Goal: Information Seeking & Learning: Find specific fact

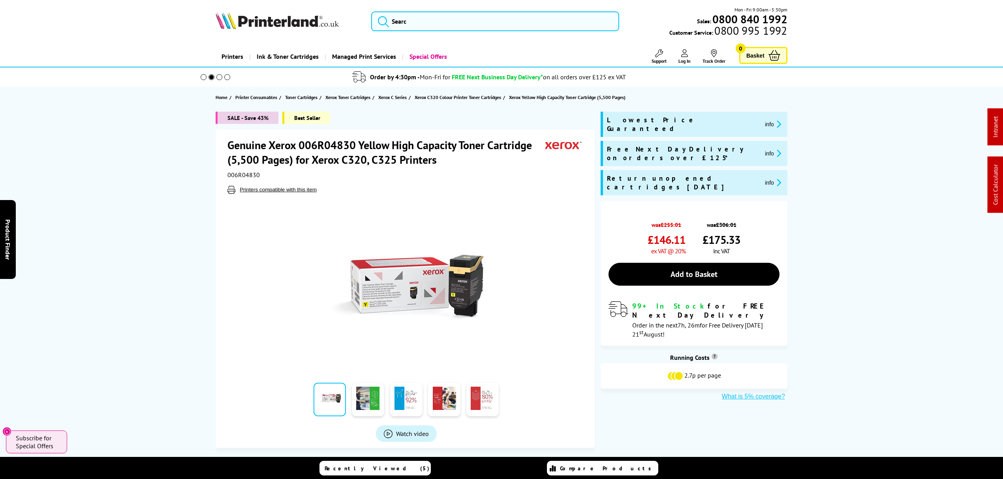
scroll to position [368, 0]
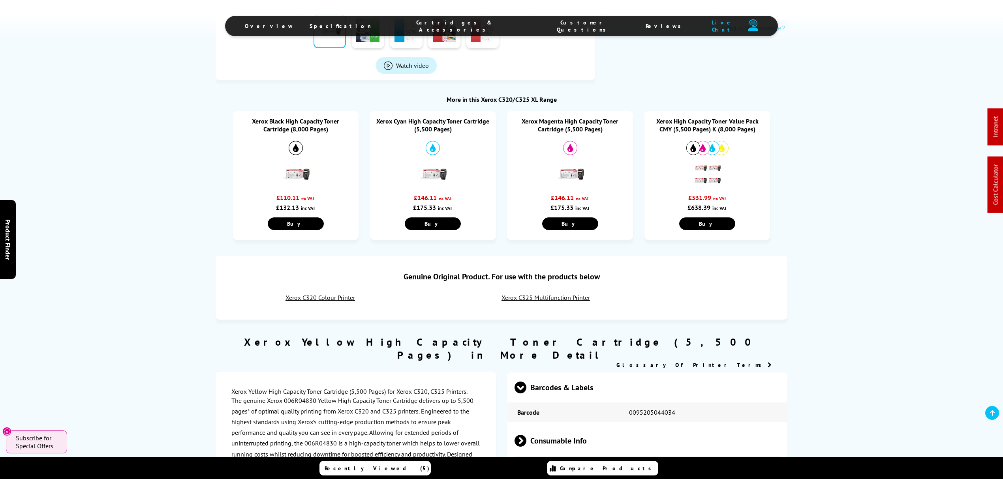
click at [531, 297] on link "Xerox C325 Multifunction Printer" at bounding box center [545, 298] width 88 height 8
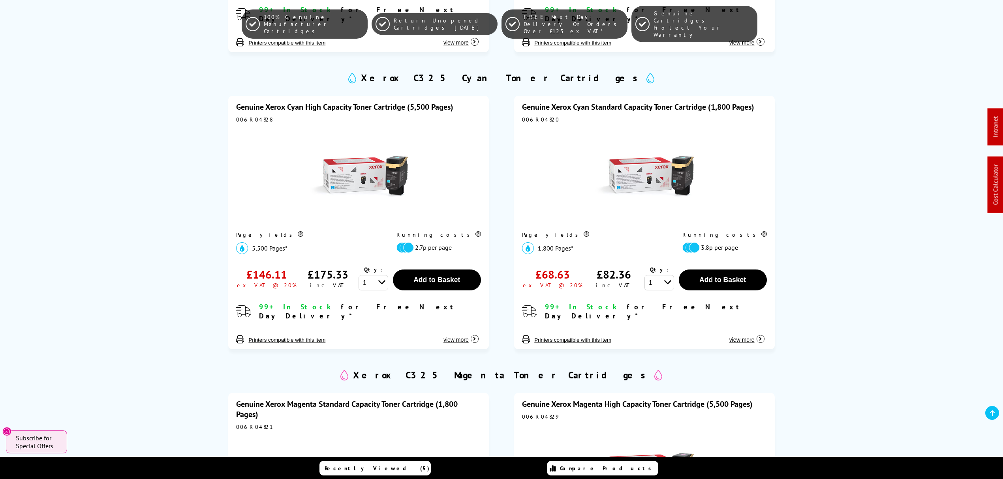
scroll to position [737, 0]
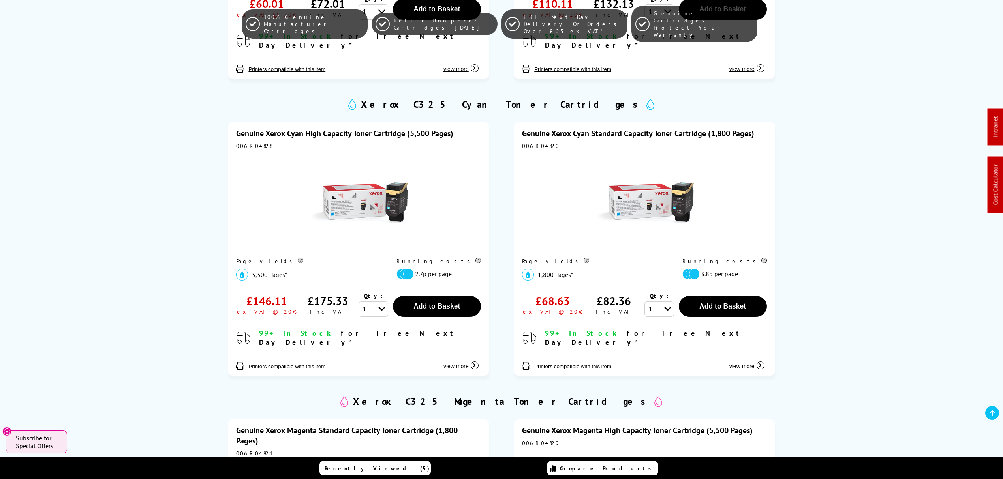
click at [246, 143] on div "006R04828" at bounding box center [358, 146] width 244 height 7
copy div "006R04828"
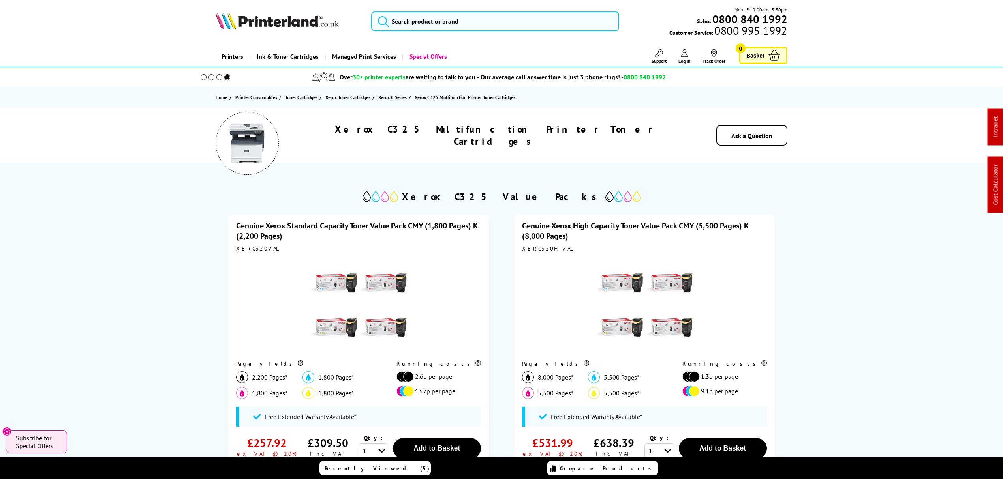
drag, startPoint x: 543, startPoint y: 90, endPoint x: 537, endPoint y: 30, distance: 60.4
click at [537, 30] on div "Mon - Fri 9:00am - 5:30pm Sales: 0800 840 1992 Customer Service: 0800 995 1992" at bounding box center [502, 23] width 632 height 35
click at [534, 23] on input "search" at bounding box center [495, 21] width 248 height 20
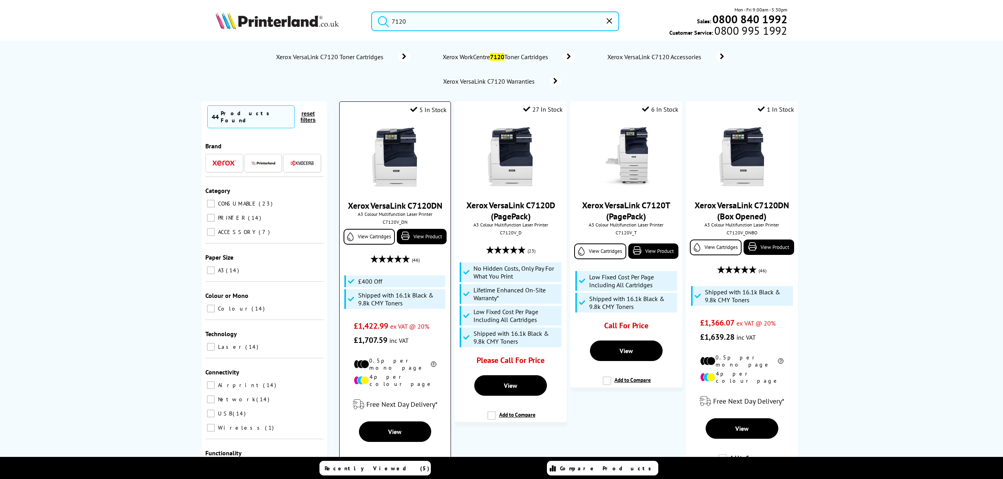
type input "7120"
click at [395, 163] on img at bounding box center [394, 157] width 59 height 59
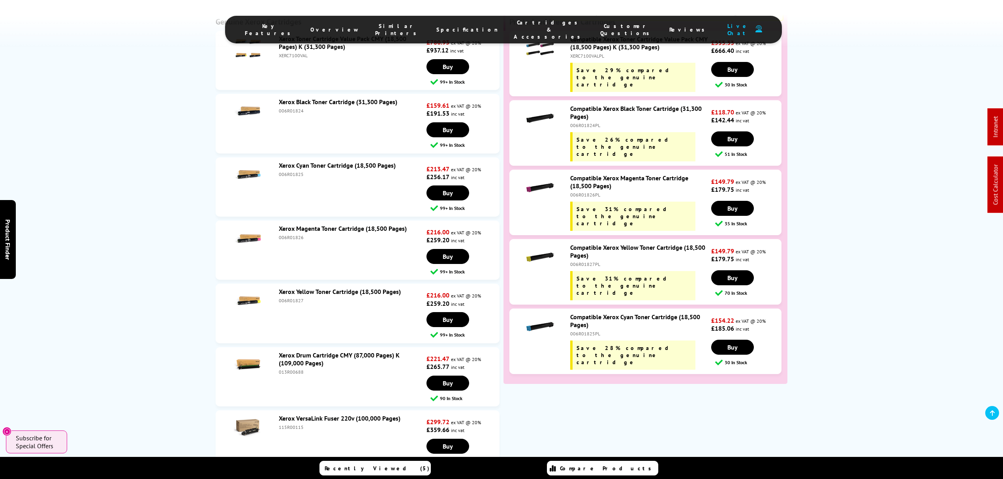
scroll to position [2820, 0]
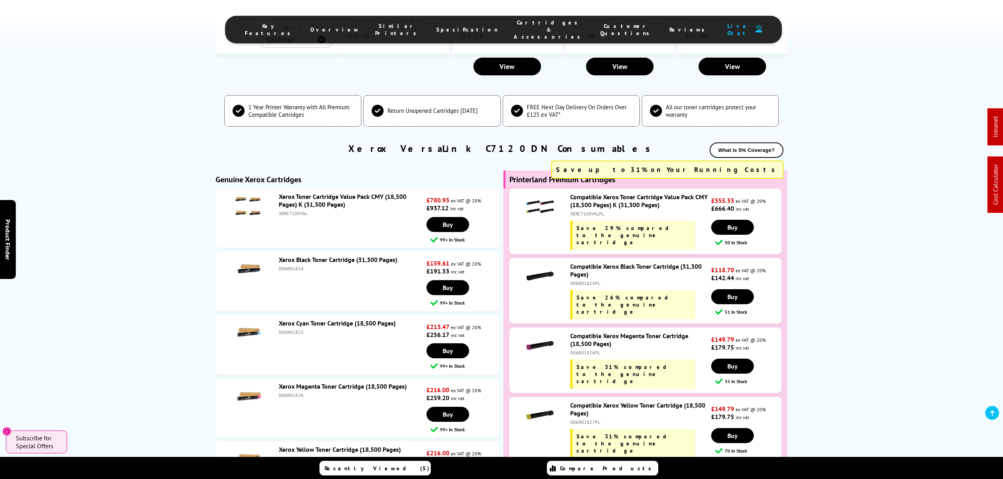
click at [597, 211] on div "XERC7100VALPL" at bounding box center [639, 214] width 139 height 6
copy div "XERC7100VALPL"
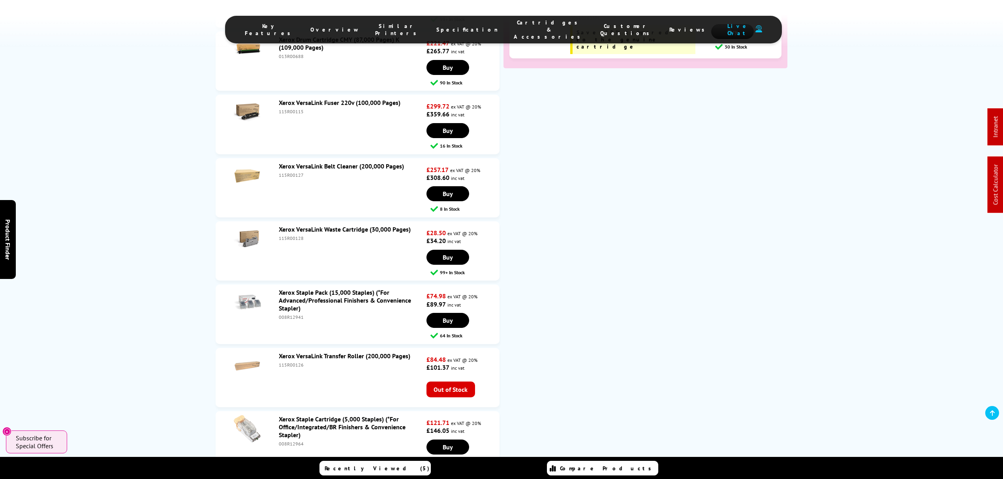
click at [296, 235] on div "115R00128" at bounding box center [352, 238] width 146 height 6
copy div "115R00128"
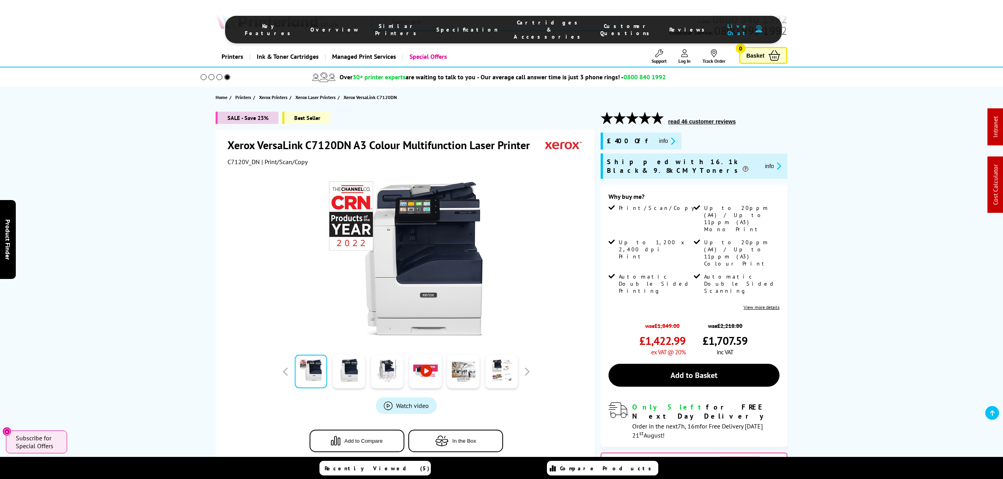
drag, startPoint x: 133, startPoint y: 314, endPoint x: 233, endPoint y: -6, distance: 335.2
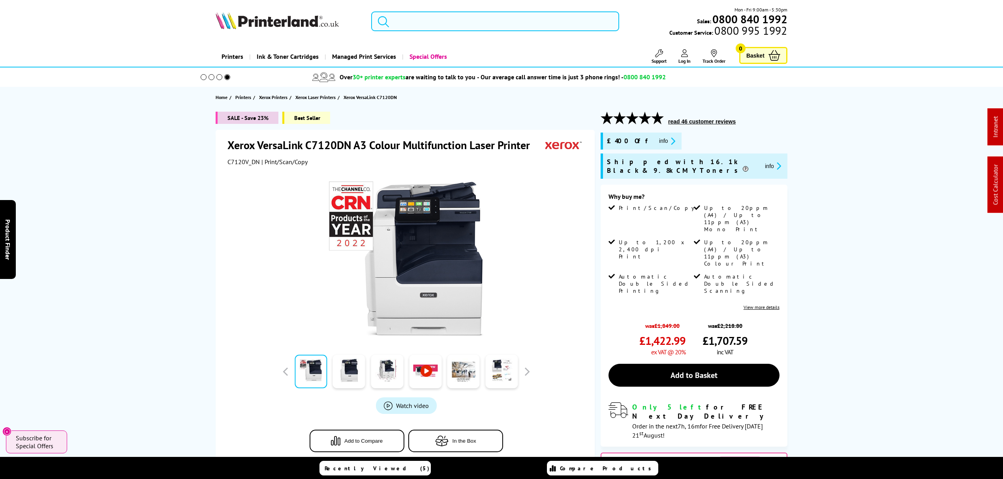
click at [485, 19] on input "search" at bounding box center [495, 21] width 248 height 20
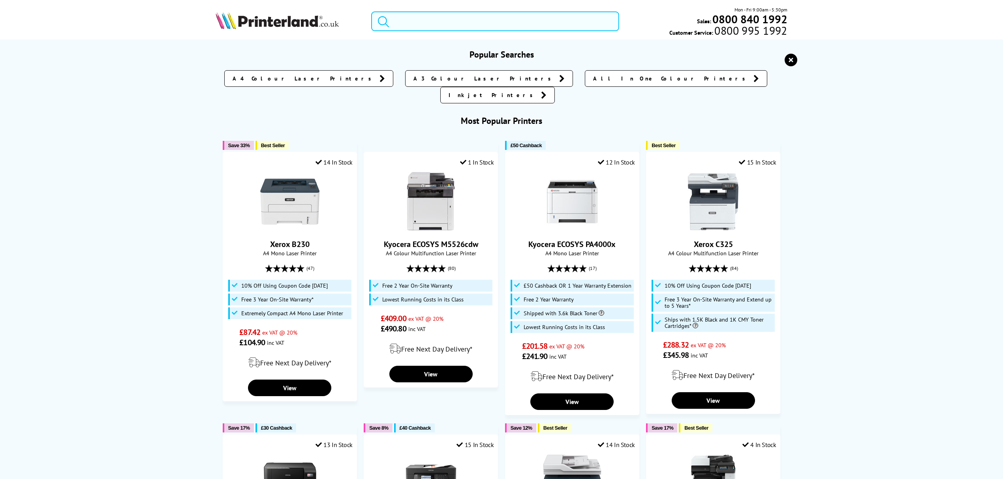
paste input "B235"
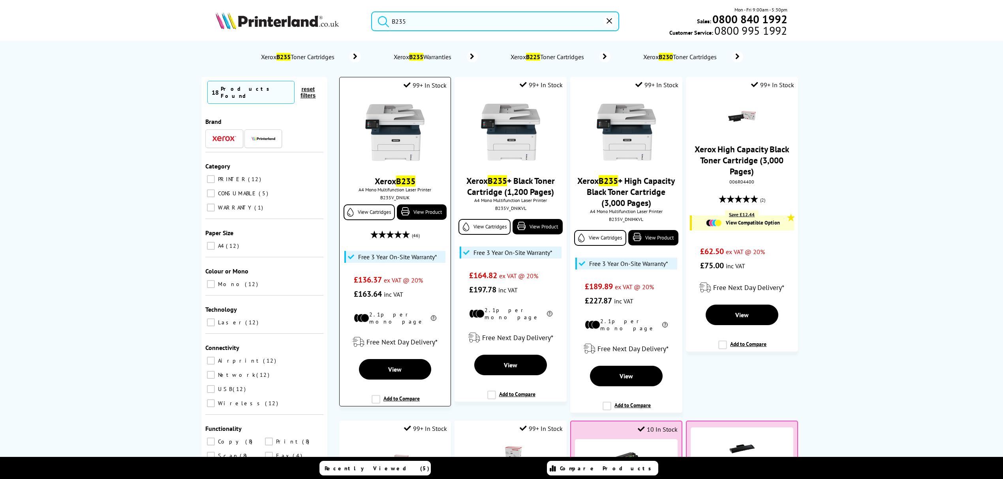
type input "B235"
click at [395, 141] on img at bounding box center [394, 132] width 59 height 59
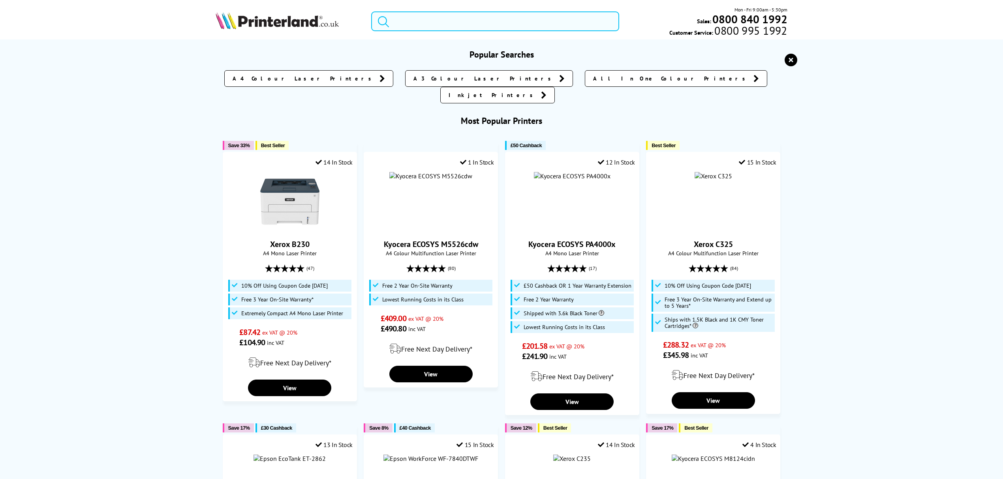
click at [438, 18] on input "search" at bounding box center [495, 21] width 248 height 20
paste input "GX6050"
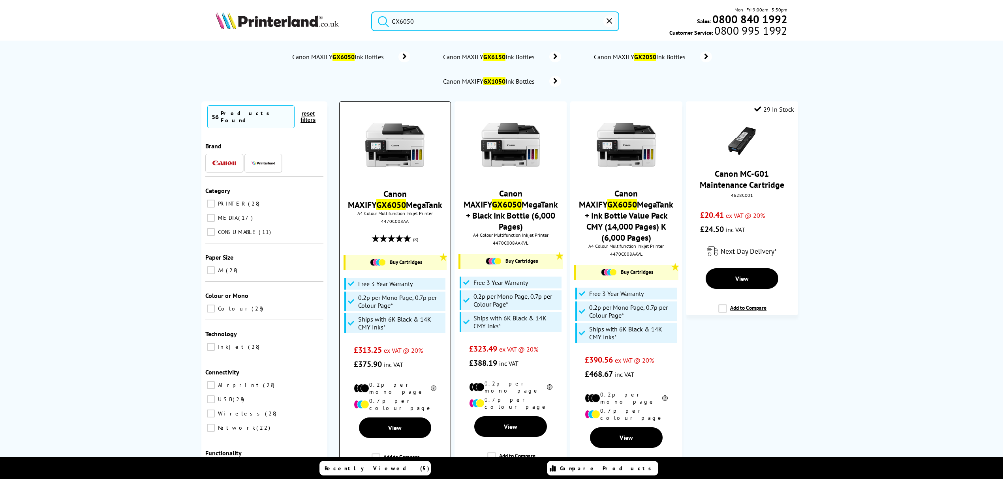
type input "GX6050"
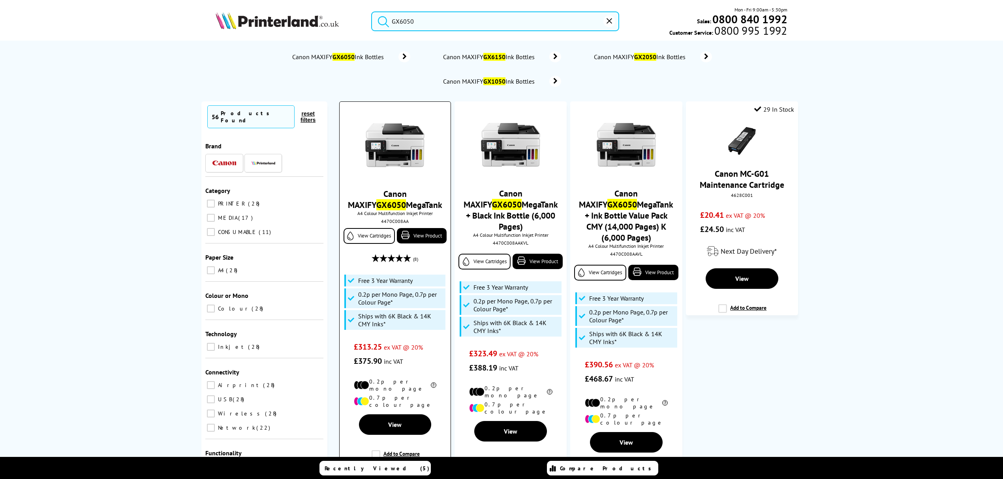
click at [392, 151] on img at bounding box center [394, 145] width 59 height 59
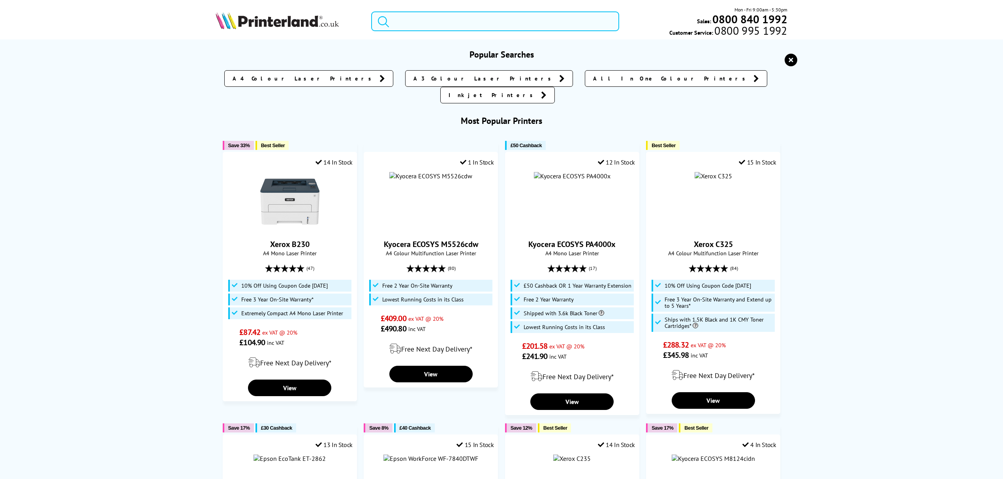
click at [490, 26] on input "search" at bounding box center [495, 21] width 248 height 20
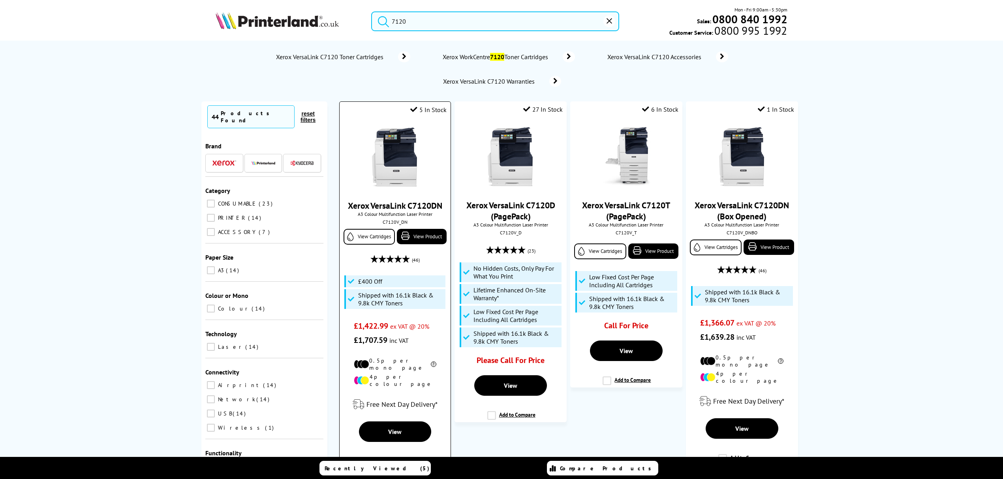
type input "7120"
click at [392, 150] on img at bounding box center [394, 157] width 59 height 59
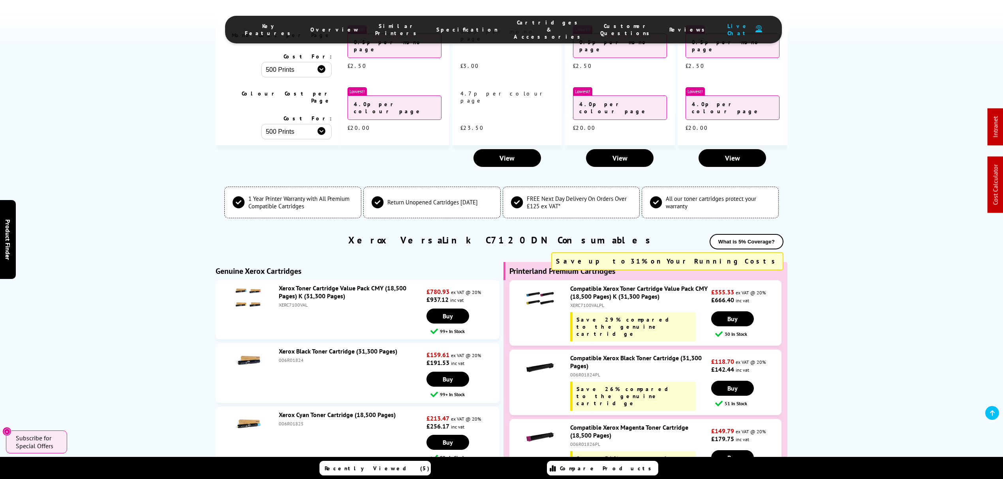
scroll to position [2580, 0]
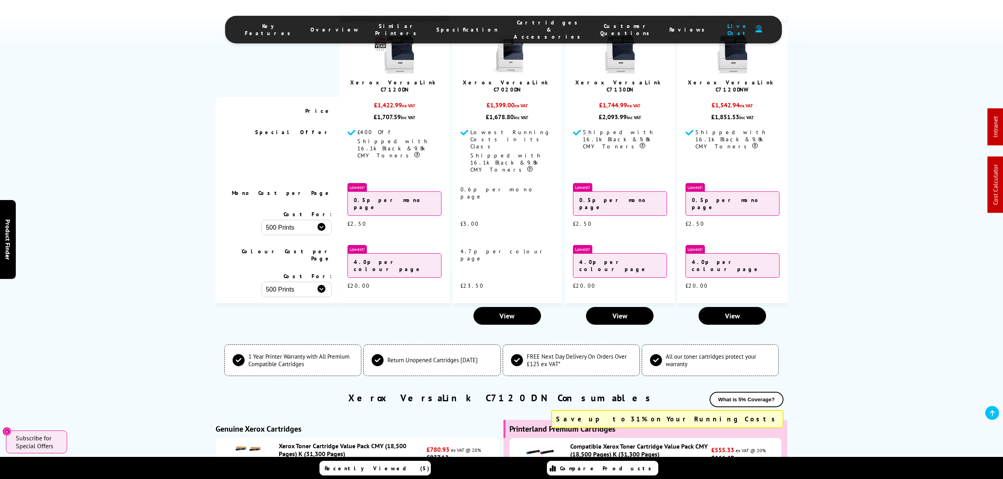
click at [581, 460] on div "XERC7100VALPL" at bounding box center [639, 463] width 139 height 6
copy div "XERC7100VALPL"
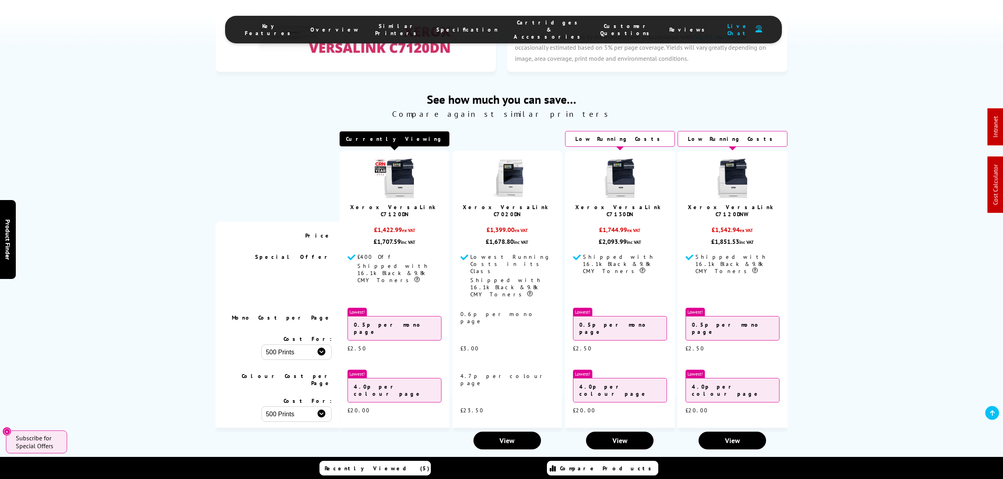
scroll to position [0, 0]
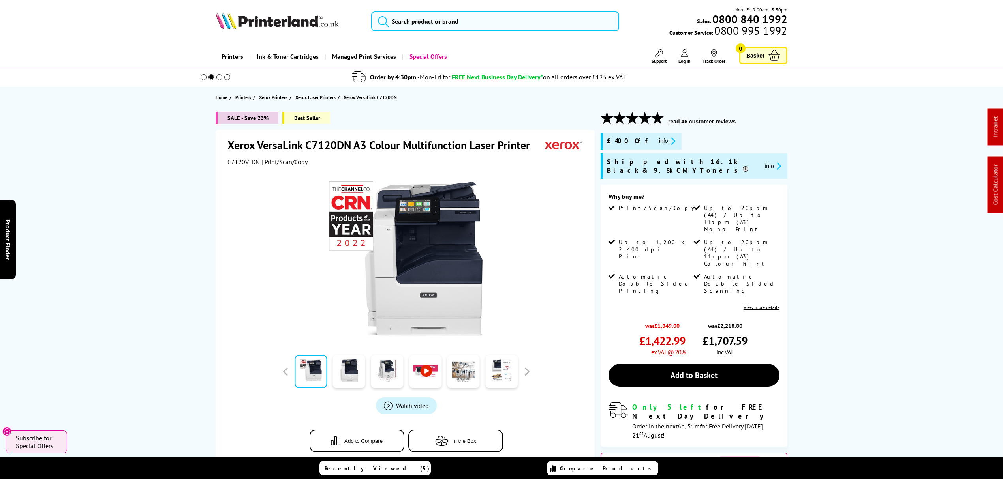
drag, startPoint x: 654, startPoint y: 179, endPoint x: 597, endPoint y: 57, distance: 135.1
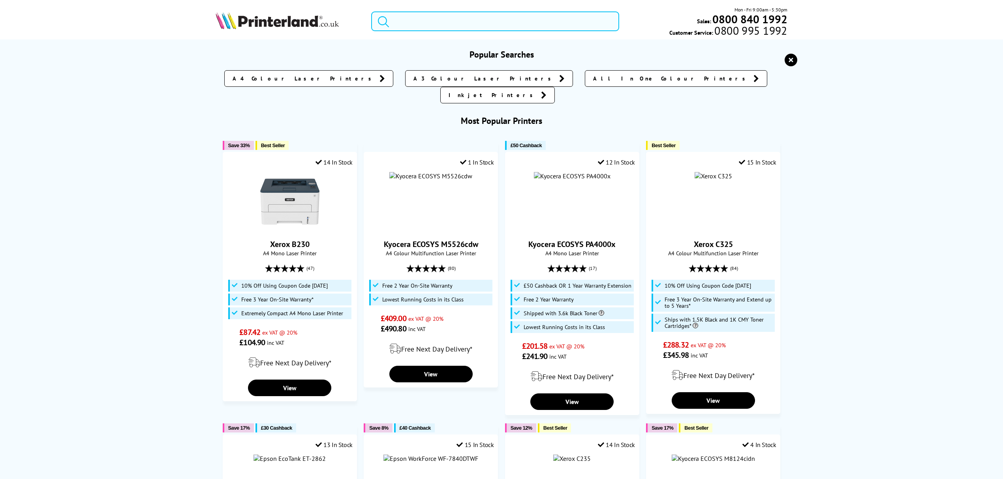
click at [558, 27] on input "search" at bounding box center [495, 21] width 248 height 20
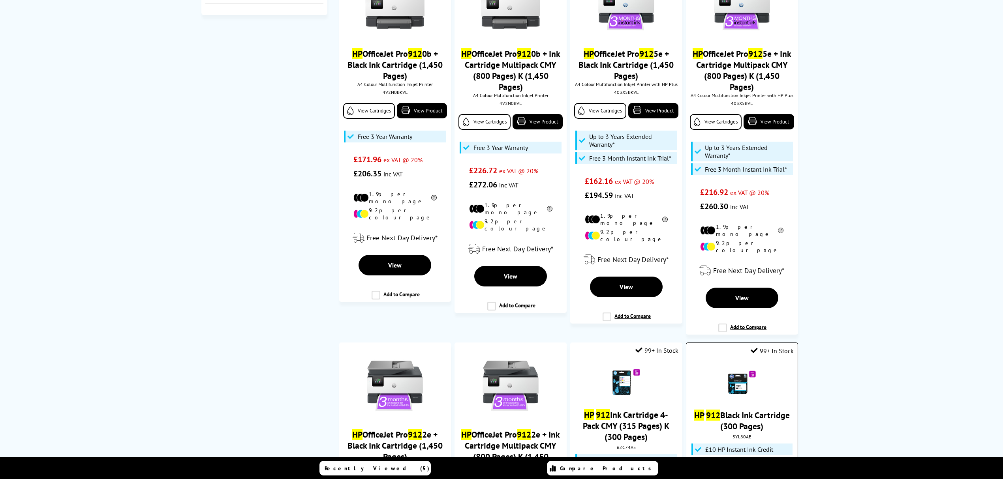
scroll to position [842, 0]
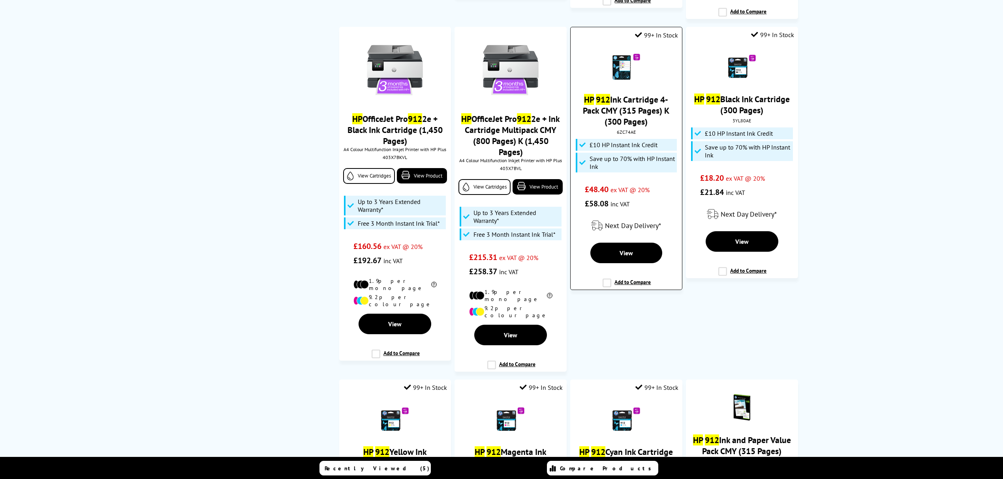
type input "hp 912"
click at [629, 129] on div "6ZC74AE" at bounding box center [626, 132] width 99 height 6
copy div "6ZC74AE"
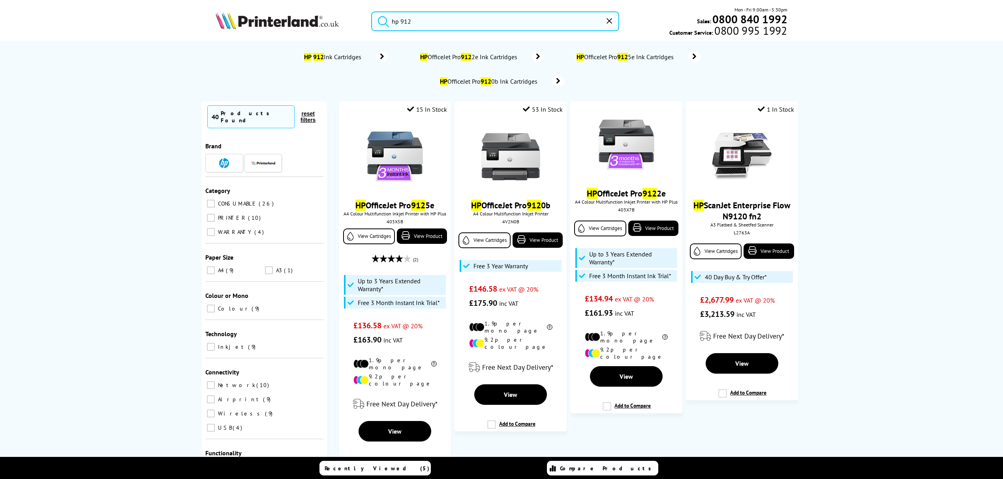
drag, startPoint x: 853, startPoint y: 239, endPoint x: 800, endPoint y: -30, distance: 273.8
click at [608, 21] on icon "reset" at bounding box center [610, 21] width 6 height 6
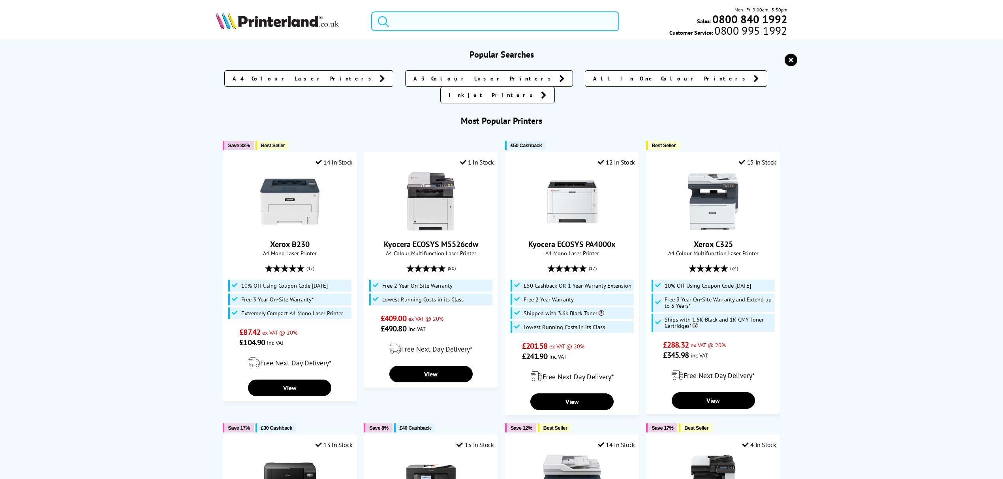
click at [435, 20] on input "search" at bounding box center [495, 21] width 248 height 20
paste input "HLL5000DZU1"
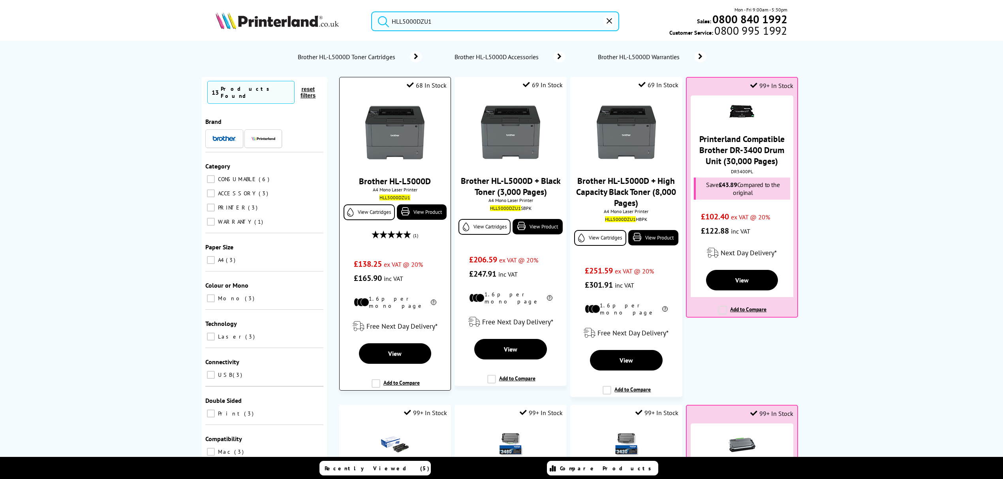
type input "HLL5000DZU1"
click at [396, 130] on img at bounding box center [394, 132] width 59 height 59
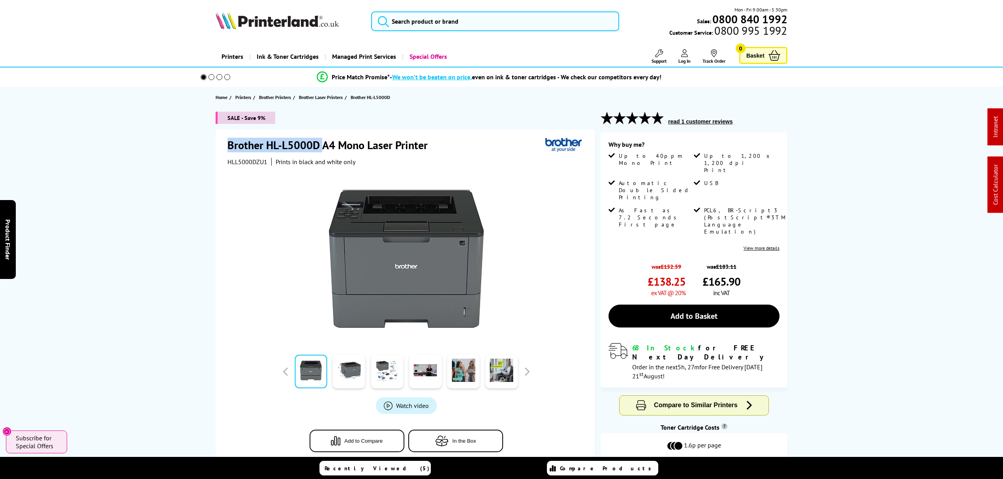
click at [222, 150] on div "Brother HL-L5000D A4 Mono Laser Printer HLL5000DZU1 Prints in black and white o…" at bounding box center [405, 302] width 379 height 344
drag, startPoint x: 508, startPoint y: 2, endPoint x: 510, endPoint y: 16, distance: 14.0
click at [508, 5] on header "Mon - Fri 9:00am - 5:30pm Sales: 0800 840 1992 Customer Service: 0800 995 1992" at bounding box center [501, 34] width 1003 height 68
click at [510, 17] on input "search" at bounding box center [495, 21] width 248 height 20
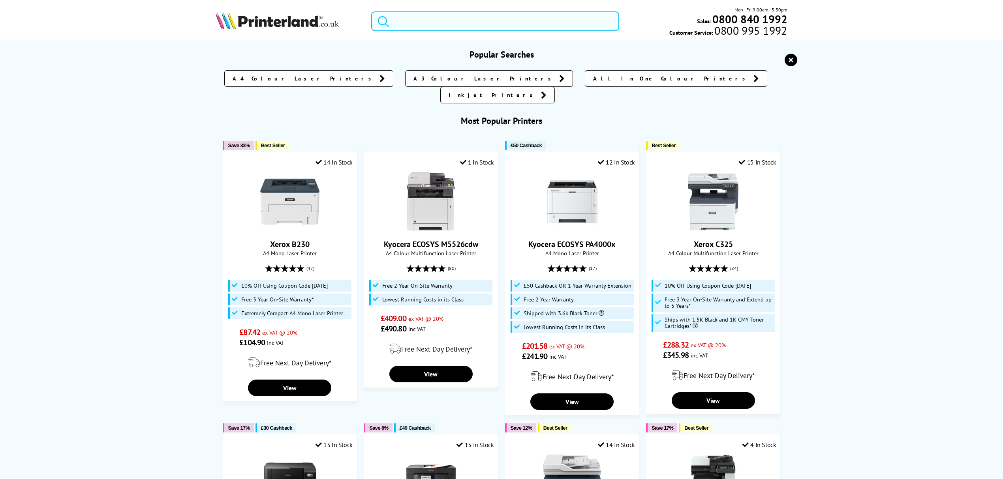
paste input "110C0D3NL0"
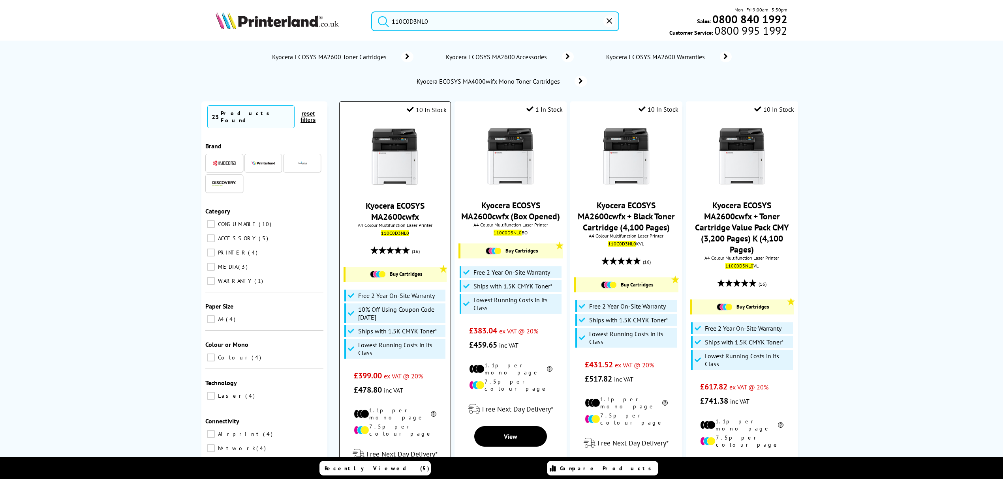
type input "110C0D3NL0"
click at [400, 145] on img at bounding box center [394, 157] width 59 height 59
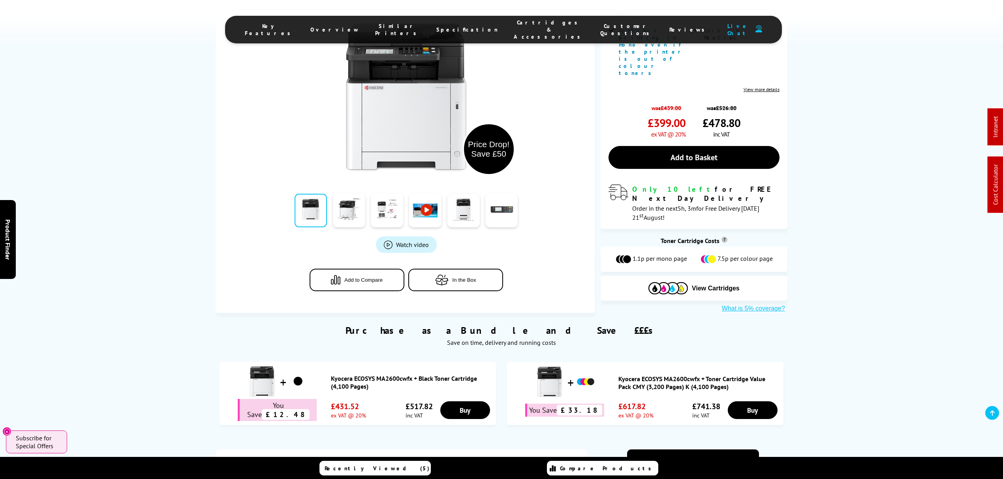
scroll to position [206, 0]
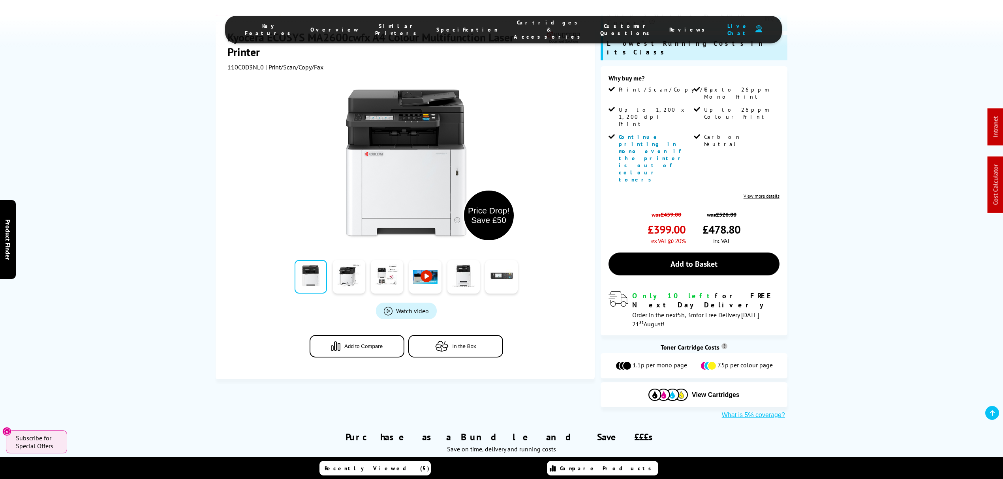
click at [471, 335] on button "In the Box" at bounding box center [455, 346] width 95 height 23
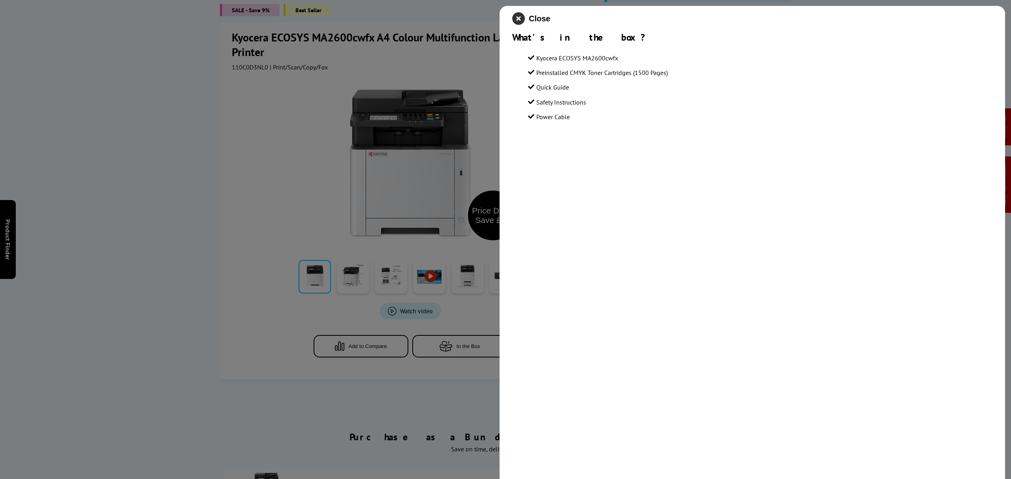
click at [515, 15] on icon "close modal" at bounding box center [518, 18] width 13 height 13
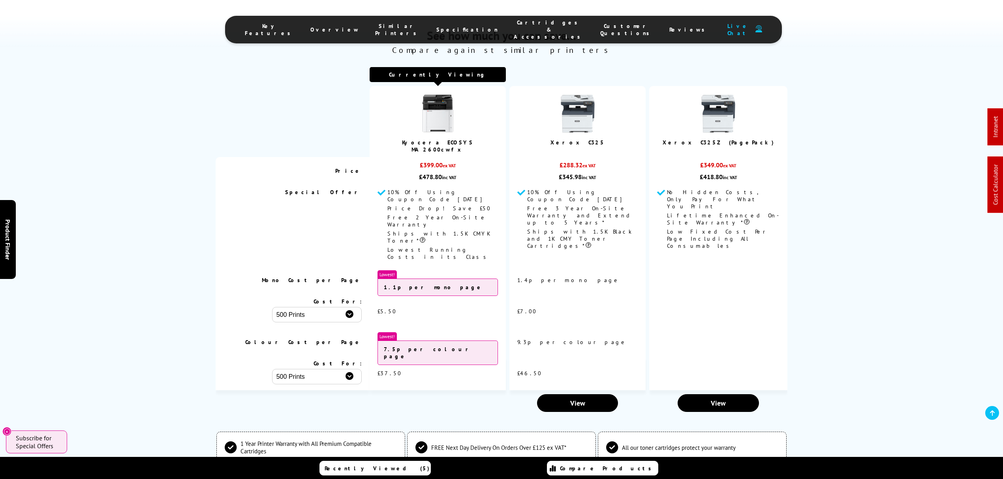
scroll to position [2365, 0]
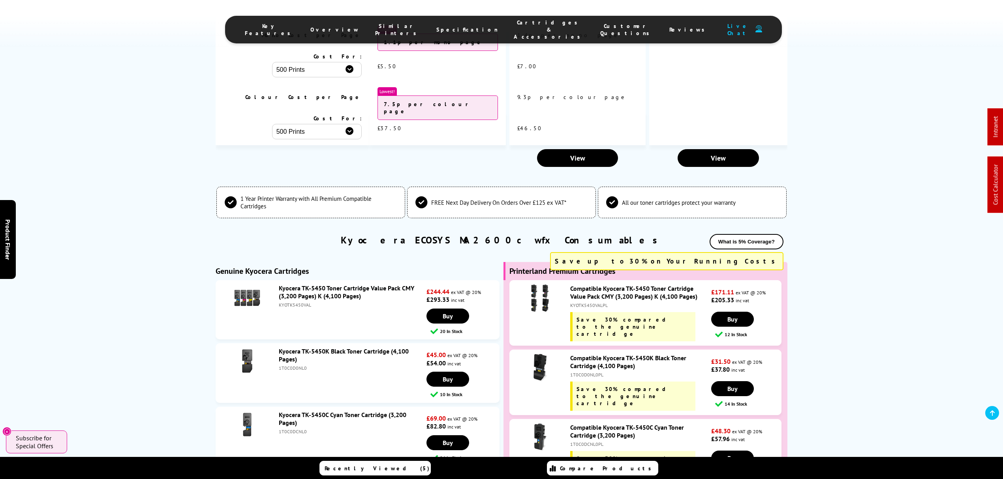
click at [580, 372] on div "1T0C0D0NL0PL" at bounding box center [639, 375] width 139 height 6
copy div "1T0C0D0NL0PL"
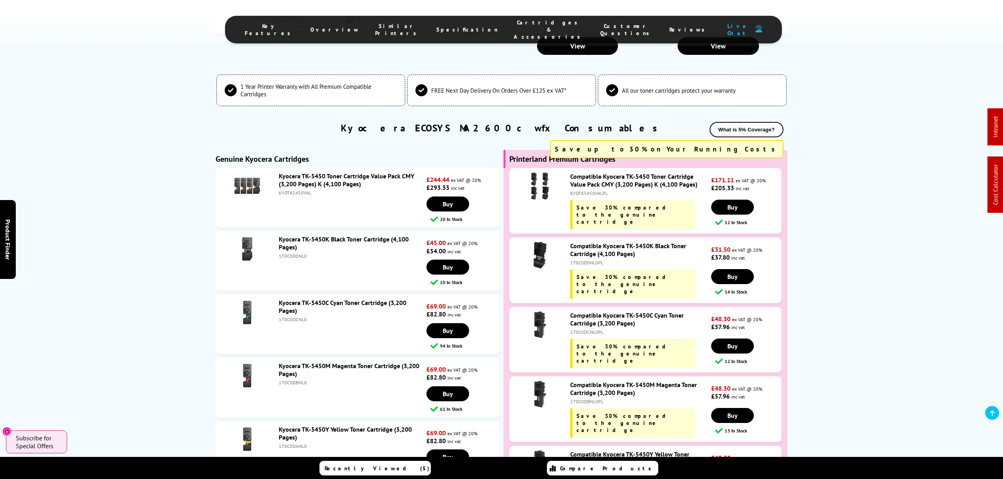
scroll to position [2417, 0]
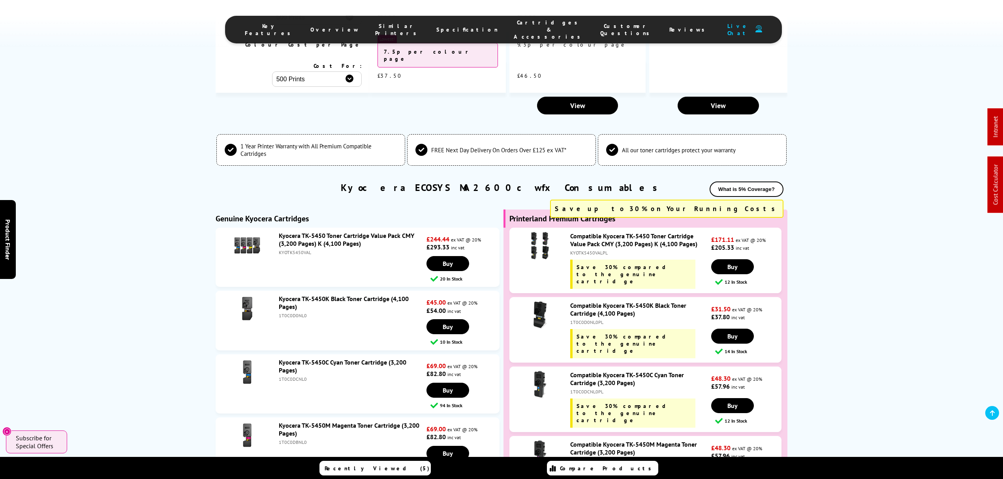
click at [578, 250] on div "KYOTK5450VALPL" at bounding box center [639, 253] width 139 height 6
copy div "KYOTK5450VALPL"
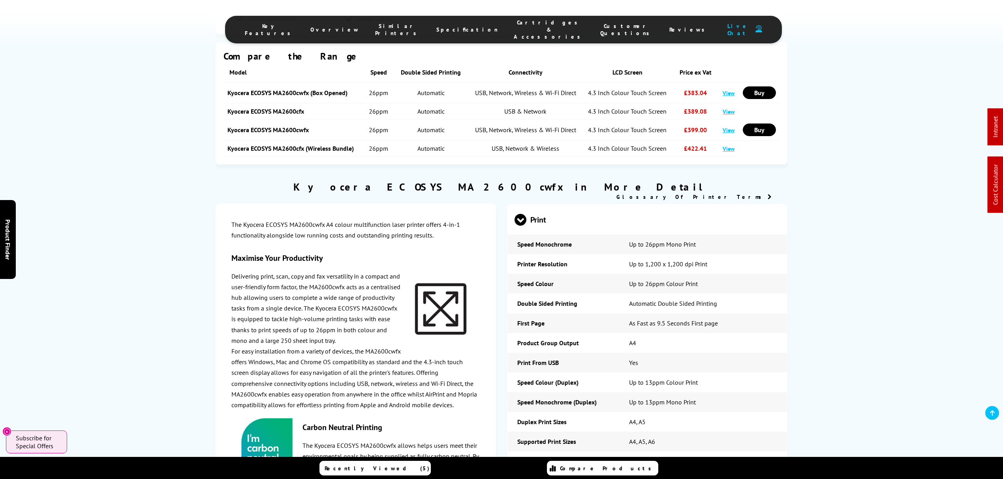
scroll to position [0, 0]
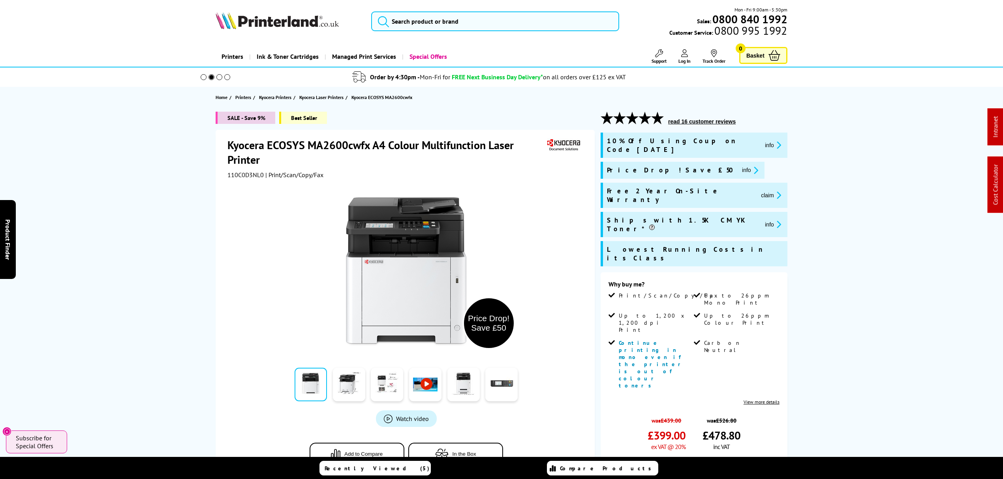
drag, startPoint x: 580, startPoint y: 379, endPoint x: 548, endPoint y: 20, distance: 361.1
click at [547, 19] on input "search" at bounding box center [495, 21] width 248 height 20
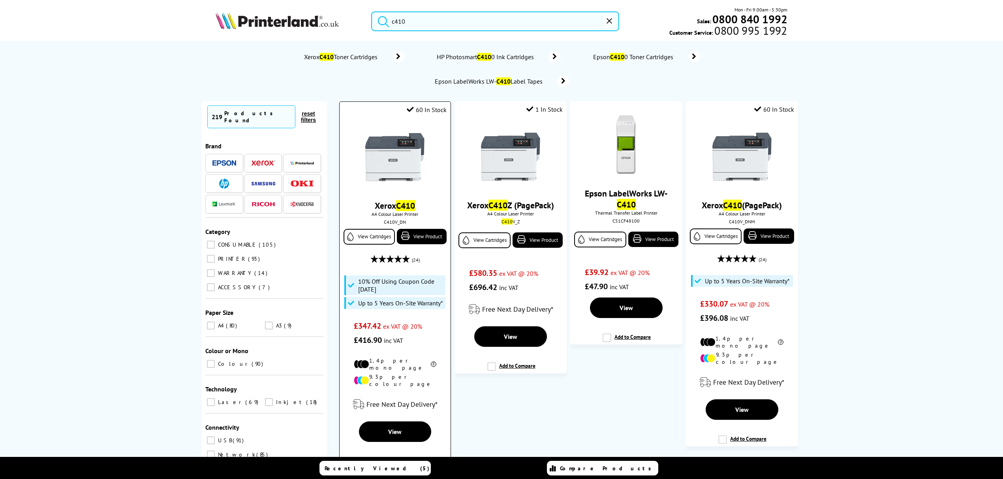
type input "c410"
click at [411, 170] on img at bounding box center [394, 157] width 59 height 59
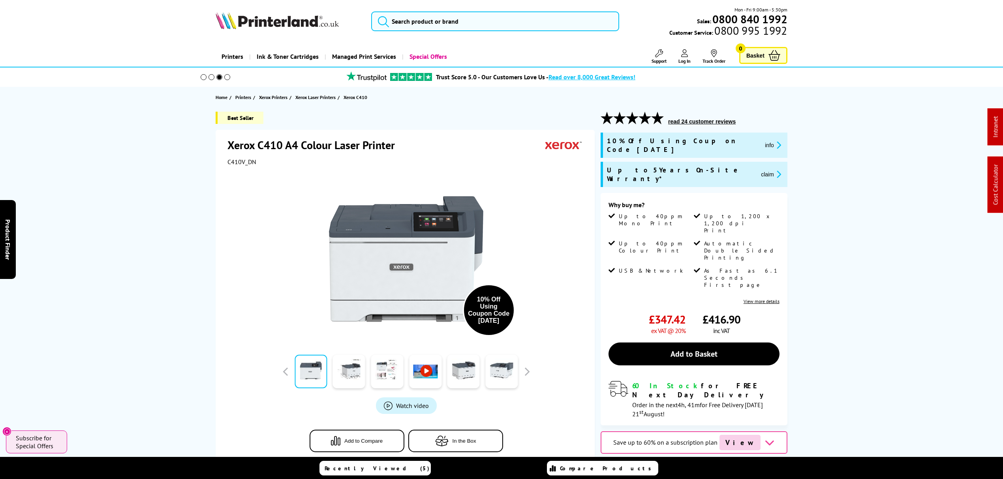
drag, startPoint x: 427, startPoint y: 131, endPoint x: 434, endPoint y: 43, distance: 88.3
click at [430, 20] on input "search" at bounding box center [495, 21] width 248 height 20
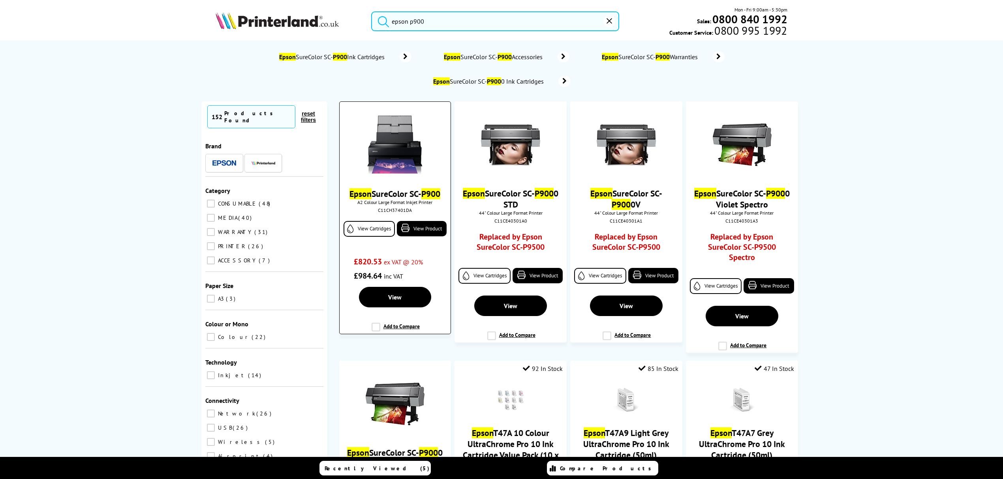
type input "epson p900"
click at [385, 144] on img at bounding box center [394, 145] width 59 height 59
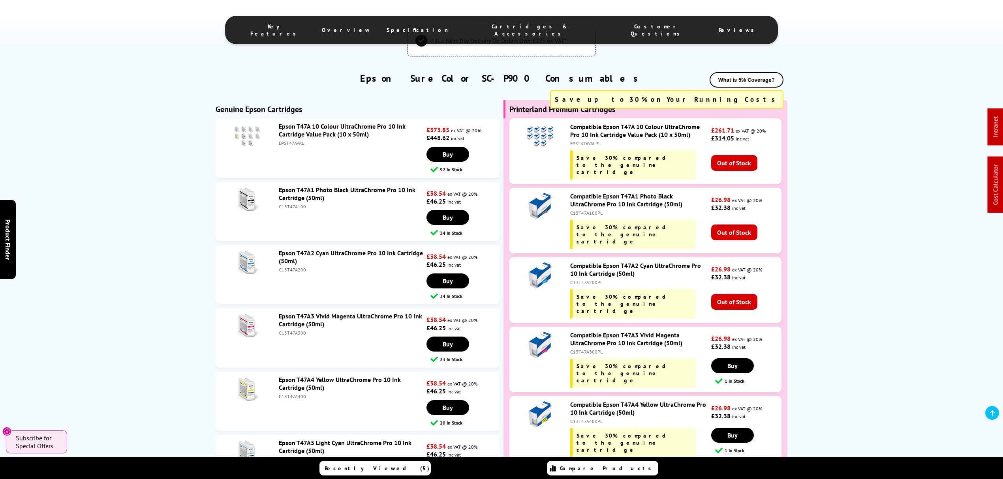
scroll to position [1211, 0]
